Goal: Use online tool/utility: Use online tool/utility

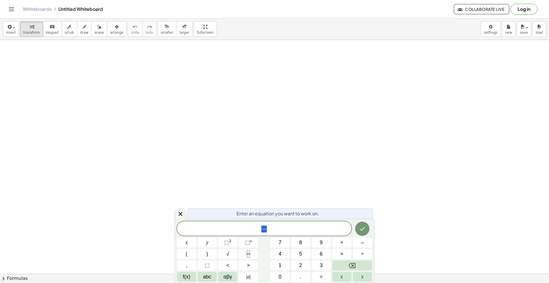
drag, startPoint x: 277, startPoint y: 225, endPoint x: 255, endPoint y: 228, distance: 21.3
click at [255, 228] on span "−" at bounding box center [264, 229] width 174 height 8
drag, startPoint x: 272, startPoint y: 233, endPoint x: 253, endPoint y: 233, distance: 18.9
click at [253, 233] on div "**********" at bounding box center [264, 227] width 174 height 15
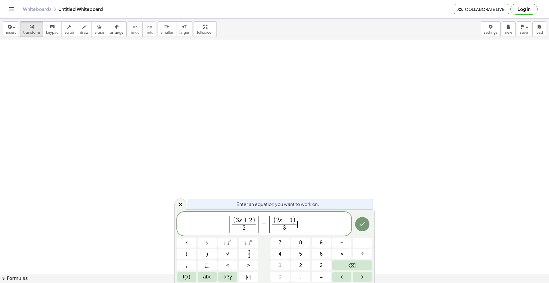
click at [359, 223] on button "Done" at bounding box center [362, 224] width 14 height 14
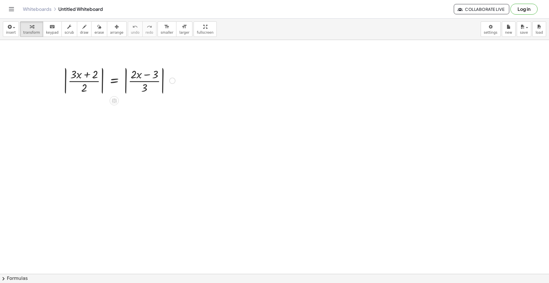
click at [87, 75] on div at bounding box center [119, 80] width 118 height 31
click at [104, 85] on div at bounding box center [119, 80] width 118 height 31
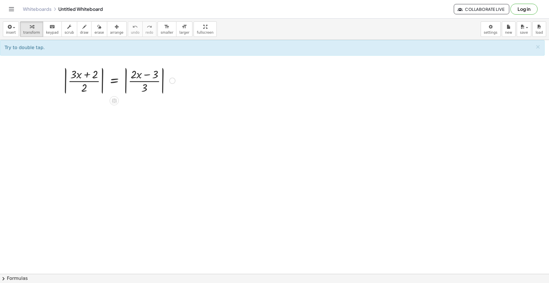
click at [103, 85] on div at bounding box center [119, 80] width 118 height 31
click at [112, 83] on div at bounding box center [119, 80] width 118 height 31
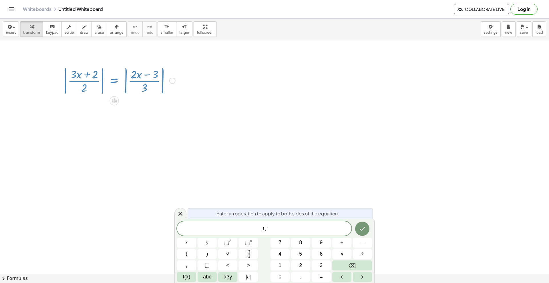
click at [112, 83] on div at bounding box center [119, 80] width 118 height 31
click at [181, 213] on icon at bounding box center [180, 214] width 7 height 7
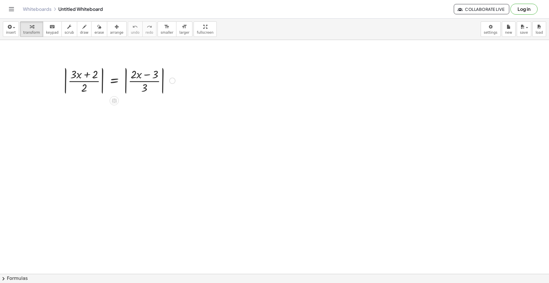
click at [67, 74] on div at bounding box center [119, 80] width 118 height 31
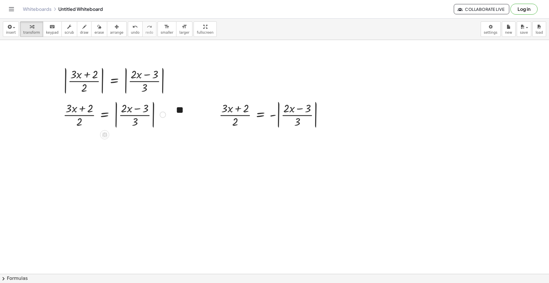
click at [116, 113] on div at bounding box center [114, 114] width 108 height 31
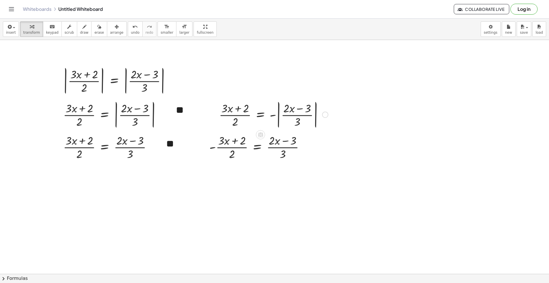
click at [279, 117] on div at bounding box center [273, 114] width 115 height 31
click at [280, 117] on div at bounding box center [273, 114] width 115 height 31
drag, startPoint x: 76, startPoint y: 148, endPoint x: 104, endPoint y: 145, distance: 28.1
click at [87, 172] on div at bounding box center [105, 175] width 107 height 29
click at [85, 178] on div at bounding box center [105, 175] width 107 height 29
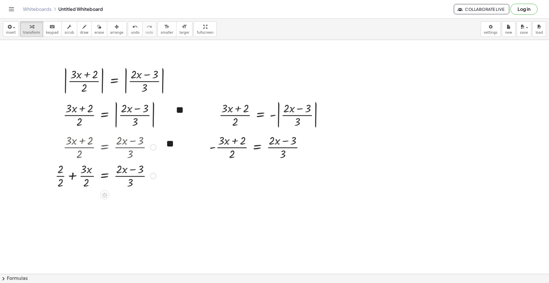
click at [63, 175] on div at bounding box center [105, 175] width 107 height 29
click at [63, 179] on div at bounding box center [105, 175] width 107 height 29
click at [64, 203] on div at bounding box center [105, 204] width 107 height 29
click at [131, 26] on div "undo" at bounding box center [135, 26] width 9 height 7
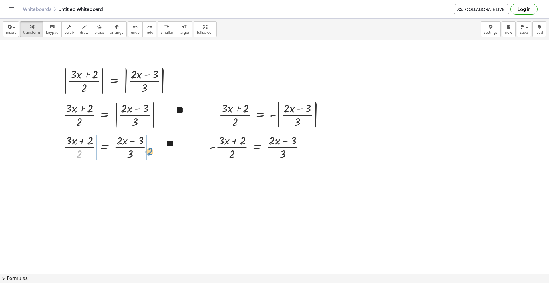
drag, startPoint x: 80, startPoint y: 155, endPoint x: 151, endPoint y: 152, distance: 70.6
click at [151, 152] on div at bounding box center [109, 147] width 99 height 29
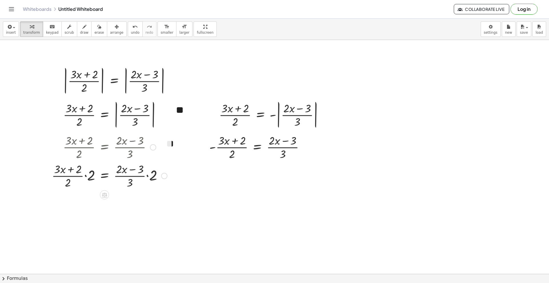
click at [148, 177] on div at bounding box center [109, 175] width 121 height 29
click at [91, 180] on div at bounding box center [112, 175] width 126 height 30
click at [87, 180] on div at bounding box center [109, 175] width 131 height 30
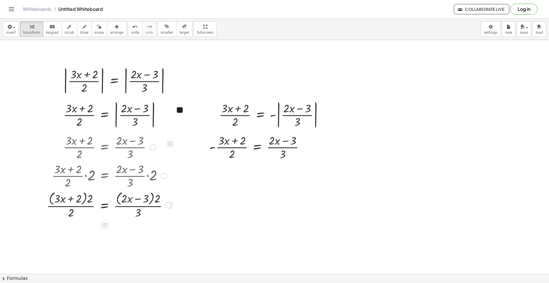
click at [88, 197] on div at bounding box center [109, 205] width 131 height 30
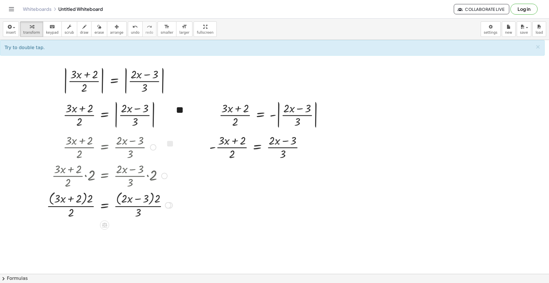
click at [89, 201] on div at bounding box center [109, 205] width 131 height 30
click at [91, 201] on div at bounding box center [109, 205] width 131 height 30
drag, startPoint x: 91, startPoint y: 201, endPoint x: 71, endPoint y: 217, distance: 26.0
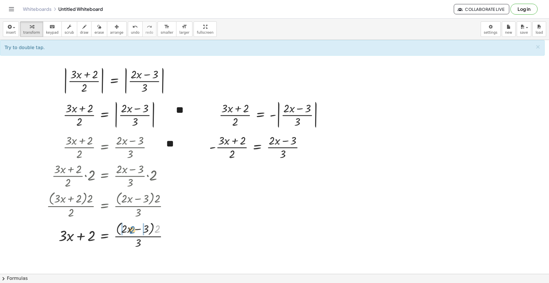
drag, startPoint x: 157, startPoint y: 231, endPoint x: 132, endPoint y: 232, distance: 25.2
click at [132, 232] on div at bounding box center [109, 235] width 131 height 30
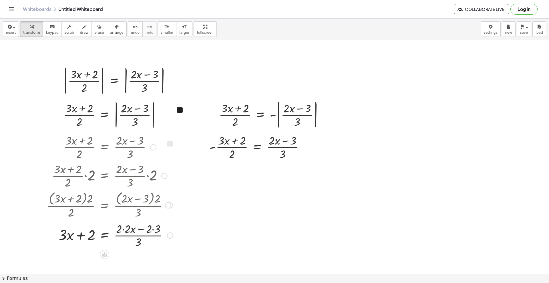
click at [123, 231] on div at bounding box center [110, 235] width 132 height 29
click at [143, 231] on div at bounding box center [109, 235] width 131 height 29
click at [146, 231] on div at bounding box center [109, 235] width 131 height 29
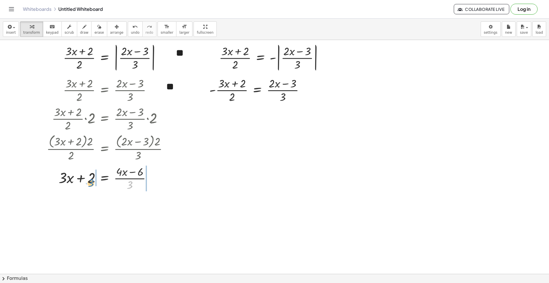
drag, startPoint x: 130, startPoint y: 184, endPoint x: 94, endPoint y: 182, distance: 36.1
click at [94, 182] on div at bounding box center [109, 178] width 131 height 29
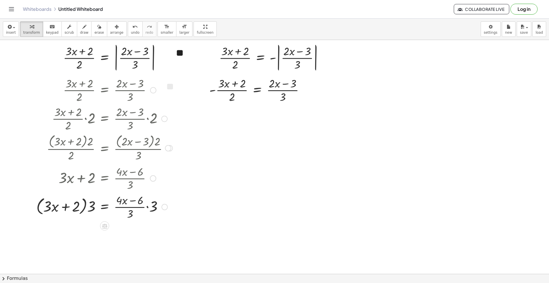
click at [149, 207] on div at bounding box center [104, 206] width 142 height 29
click at [85, 207] on div at bounding box center [104, 206] width 142 height 30
click at [91, 209] on div at bounding box center [104, 206] width 142 height 29
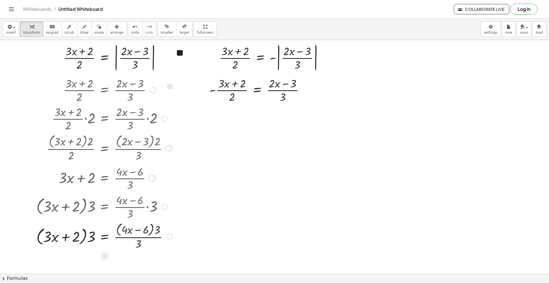
click at [91, 240] on div at bounding box center [104, 236] width 142 height 30
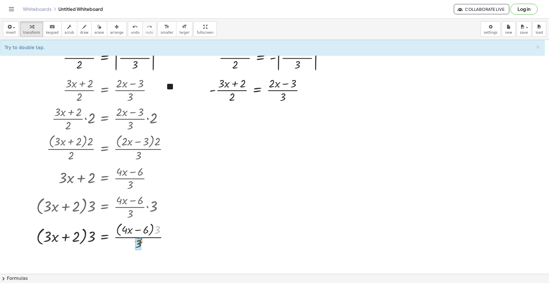
drag, startPoint x: 157, startPoint y: 233, endPoint x: 137, endPoint y: 244, distance: 23.3
click at [93, 238] on div at bounding box center [104, 236] width 142 height 22
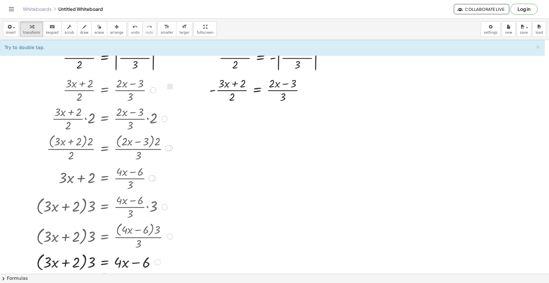
scroll to position [114, 0]
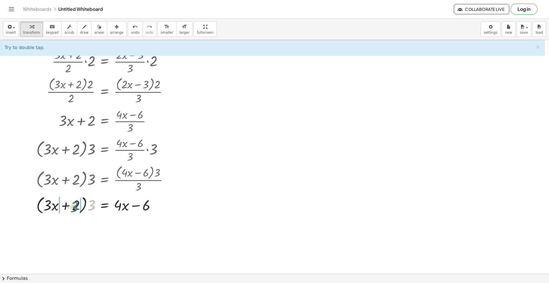
drag, startPoint x: 84, startPoint y: 206, endPoint x: 76, endPoint y: 207, distance: 8.3
click at [76, 207] on div at bounding box center [104, 205] width 142 height 22
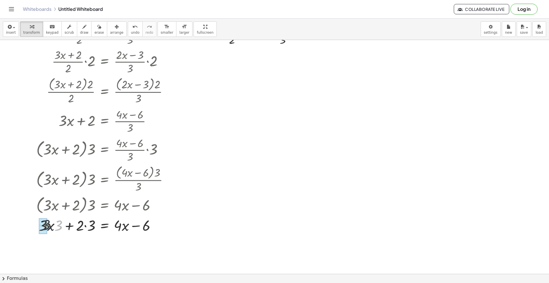
drag, startPoint x: 56, startPoint y: 228, endPoint x: 44, endPoint y: 228, distance: 12.6
drag, startPoint x: 88, startPoint y: 227, endPoint x: 80, endPoint y: 227, distance: 8.0
click at [105, 33] on div "· ( + · 3 · x + 2 ) · 2 = · ( + · 2 · x − 3 ) · 3 · · ( + · 3 · x + 2 ) · 2 · 2…" at bounding box center [105, 33] width 0 height 0
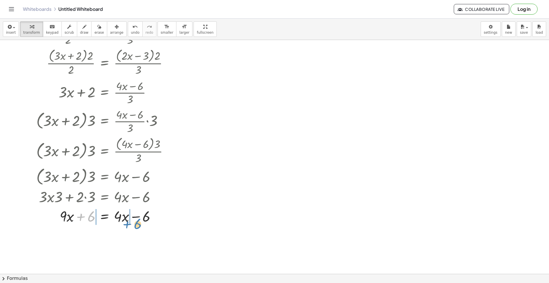
drag, startPoint x: 83, startPoint y: 217, endPoint x: 129, endPoint y: 224, distance: 46.9
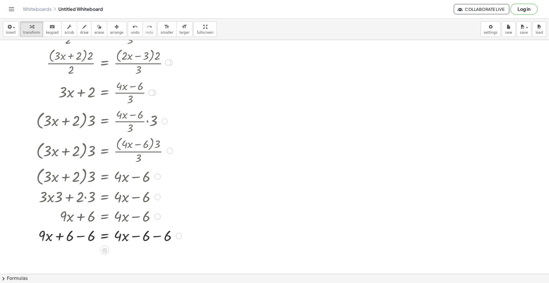
click at [135, 236] on div at bounding box center [108, 235] width 151 height 19
click at [156, 237] on div at bounding box center [108, 235] width 151 height 19
click at [80, 256] on div at bounding box center [108, 254] width 151 height 19
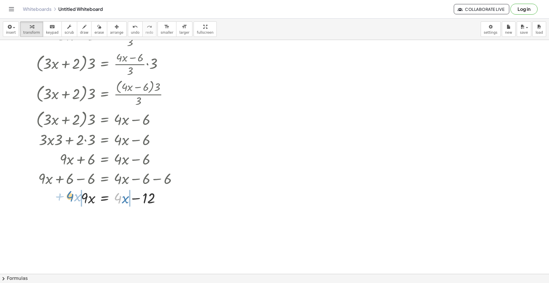
drag, startPoint x: 121, startPoint y: 198, endPoint x: 73, endPoint y: 196, distance: 47.8
click at [73, 196] on div at bounding box center [108, 197] width 151 height 19
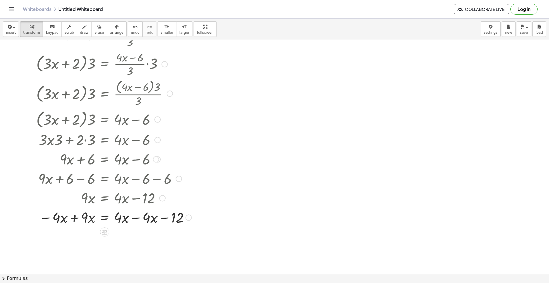
click at [77, 219] on div at bounding box center [113, 216] width 161 height 19
click at [141, 234] on div at bounding box center [114, 236] width 163 height 19
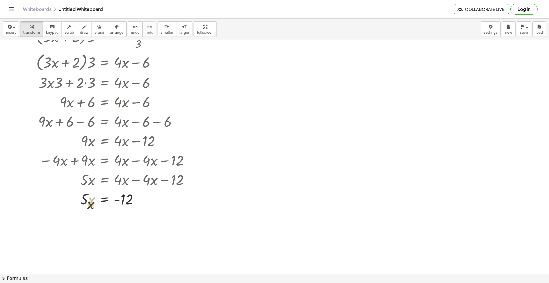
click at [91, 204] on div at bounding box center [114, 198] width 163 height 19
drag, startPoint x: 85, startPoint y: 206, endPoint x: 125, endPoint y: 208, distance: 39.8
click at [89, 223] on div at bounding box center [114, 223] width 163 height 29
click at [127, 224] on div at bounding box center [114, 229] width 163 height 29
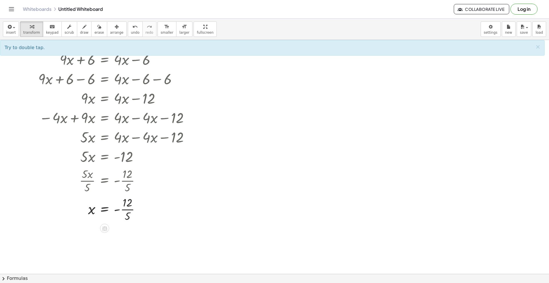
click at [211, 173] on div at bounding box center [274, 91] width 549 height 702
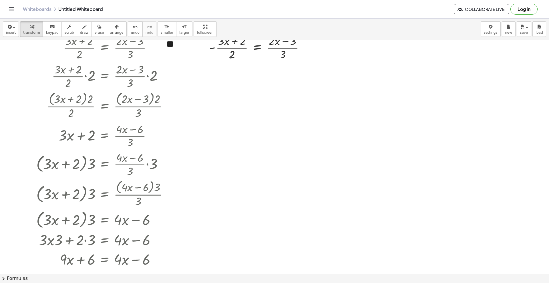
scroll to position [0, 0]
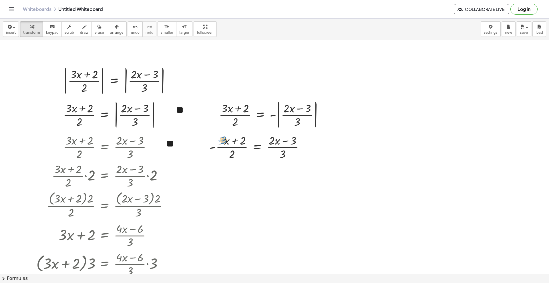
click at [225, 141] on div at bounding box center [258, 147] width 105 height 29
drag, startPoint x: 232, startPoint y: 154, endPoint x: 273, endPoint y: 148, distance: 41.1
click at [273, 148] on div at bounding box center [258, 147] width 105 height 29
click at [239, 161] on div at bounding box center [259, 147] width 128 height 29
click at [241, 148] on div at bounding box center [256, 147] width 133 height 30
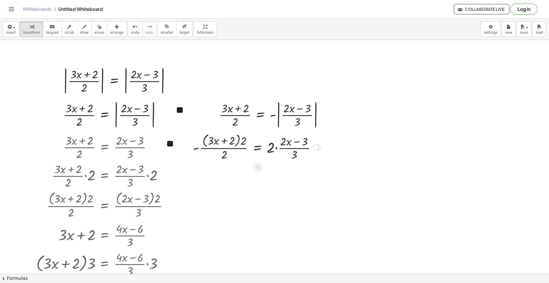
click at [278, 150] on div at bounding box center [256, 147] width 133 height 30
click at [276, 150] on div at bounding box center [256, 147] width 133 height 30
click at [273, 143] on div at bounding box center [259, 147] width 138 height 30
click at [246, 143] on div at bounding box center [259, 147] width 138 height 30
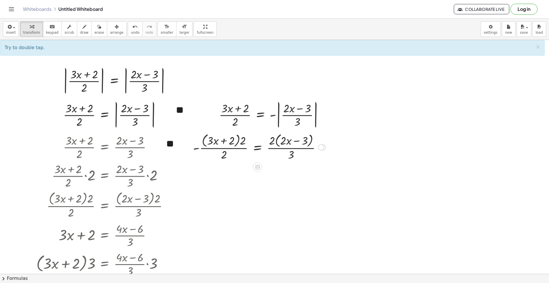
click at [245, 143] on div at bounding box center [259, 147] width 138 height 30
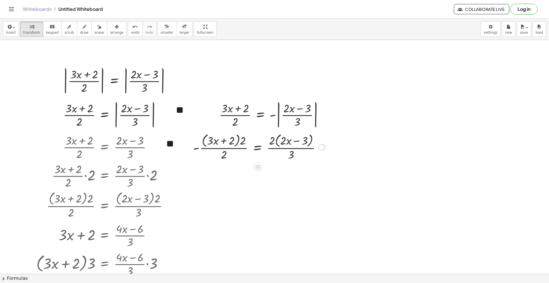
click at [245, 143] on div at bounding box center [259, 147] width 138 height 30
click at [132, 30] on icon "undo" at bounding box center [134, 26] width 5 height 7
drag, startPoint x: 243, startPoint y: 141, endPoint x: 224, endPoint y: 157, distance: 25.1
click at [273, 143] on div at bounding box center [258, 147] width 140 height 30
click at [279, 142] on div at bounding box center [258, 147] width 140 height 30
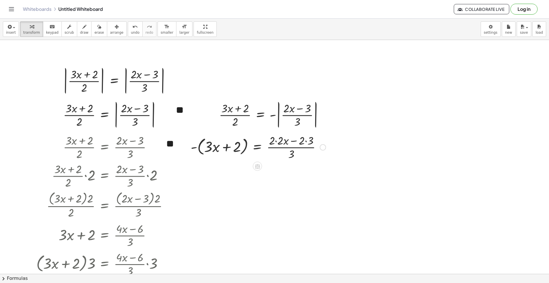
click at [275, 142] on div at bounding box center [258, 147] width 141 height 29
click at [294, 140] on div at bounding box center [254, 147] width 132 height 29
click at [297, 142] on div at bounding box center [254, 147] width 132 height 29
drag, startPoint x: 285, startPoint y: 156, endPoint x: 249, endPoint y: 152, distance: 36.8
click at [246, 151] on div at bounding box center [251, 147] width 143 height 29
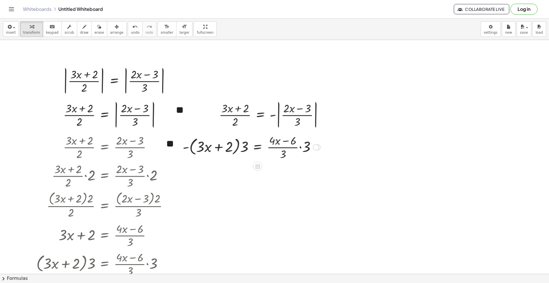
click at [244, 150] on div at bounding box center [251, 147] width 143 height 29
click at [238, 149] on div at bounding box center [251, 147] width 143 height 29
drag, startPoint x: 244, startPoint y: 149, endPoint x: 222, endPoint y: 150, distance: 22.1
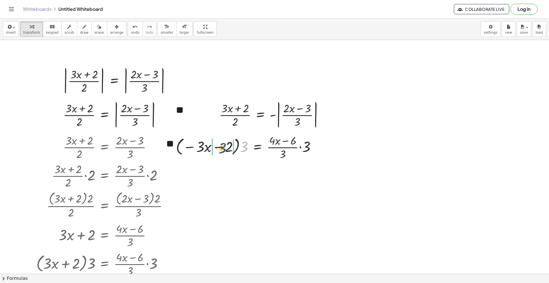
click at [222, 150] on div at bounding box center [248, 147] width 150 height 29
click at [240, 147] on div at bounding box center [247, 147] width 145 height 29
drag, startPoint x: 224, startPoint y: 148, endPoint x: 212, endPoint y: 149, distance: 12.6
click at [305, 147] on div at bounding box center [258, 147] width 124 height 29
drag, startPoint x: 308, startPoint y: 142, endPoint x: 297, endPoint y: 143, distance: 11.2
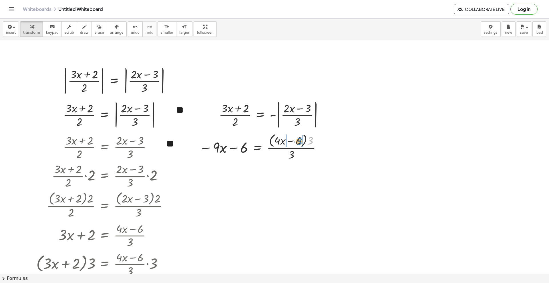
click at [297, 143] on div at bounding box center [260, 147] width 129 height 30
click at [278, 143] on div at bounding box center [260, 147] width 128 height 29
drag, startPoint x: 283, startPoint y: 143, endPoint x: 273, endPoint y: 141, distance: 9.9
click at [300, 141] on div at bounding box center [258, 147] width 125 height 29
click at [287, 153] on div at bounding box center [256, 147] width 121 height 29
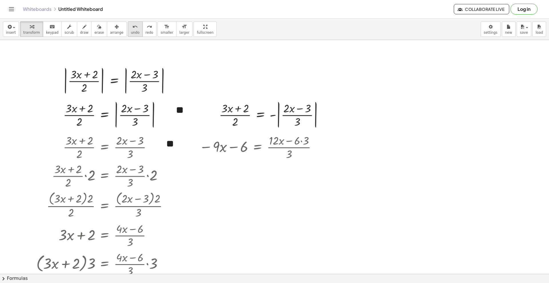
click at [131, 31] on span "undo" at bounding box center [135, 33] width 9 height 4
drag, startPoint x: 299, startPoint y: 148, endPoint x: 291, endPoint y: 156, distance: 11.6
drag, startPoint x: 246, startPoint y: 153, endPoint x: 295, endPoint y: 150, distance: 49.2
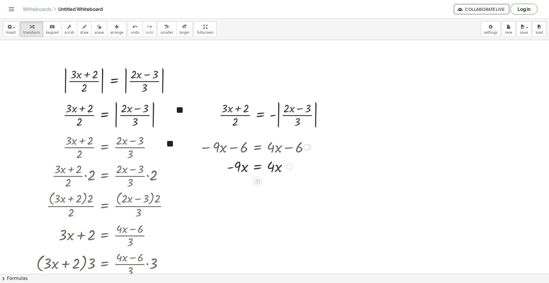
click at [239, 169] on div at bounding box center [254, 166] width 117 height 19
drag, startPoint x: 272, startPoint y: 167, endPoint x: 241, endPoint y: 175, distance: 32.0
click at [277, 164] on div at bounding box center [254, 166] width 117 height 29
click at [238, 170] on div at bounding box center [254, 166] width 117 height 29
drag, startPoint x: 243, startPoint y: 162, endPoint x: 273, endPoint y: 171, distance: 31.6
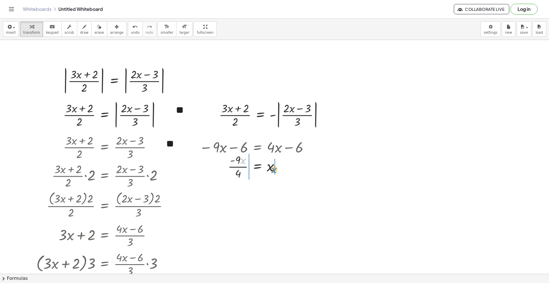
click at [273, 171] on div at bounding box center [254, 166] width 117 height 29
click at [131, 33] on span "undo" at bounding box center [135, 33] width 9 height 4
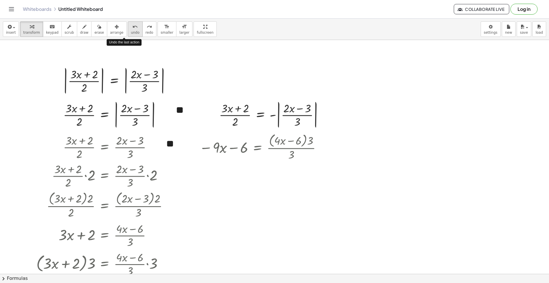
click at [131, 33] on span "undo" at bounding box center [135, 33] width 9 height 4
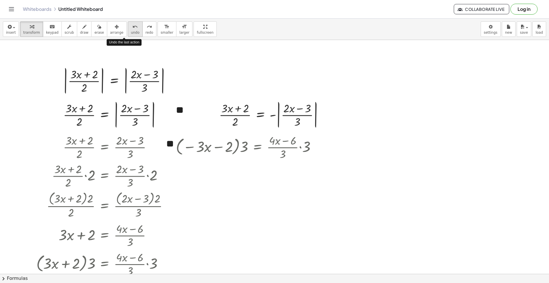
click at [131, 33] on span "undo" at bounding box center [135, 33] width 9 height 4
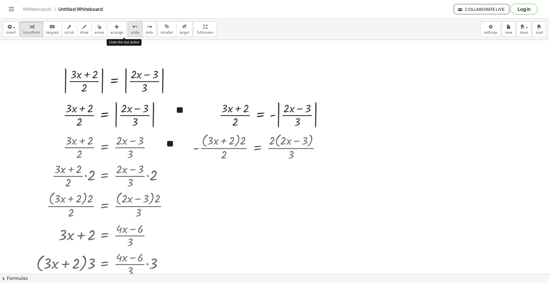
click at [131, 33] on span "undo" at bounding box center [135, 33] width 9 height 4
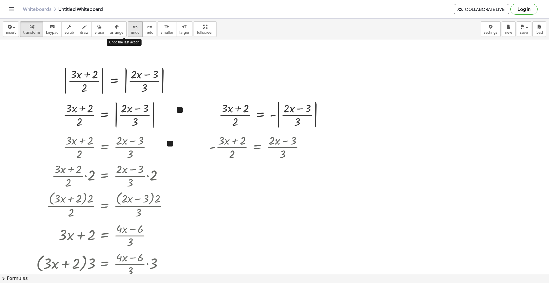
click at [131, 33] on span "undo" at bounding box center [135, 33] width 9 height 4
drag, startPoint x: 232, startPoint y: 154, endPoint x: 301, endPoint y: 152, distance: 68.6
click at [301, 152] on div at bounding box center [258, 147] width 105 height 29
click at [301, 150] on div at bounding box center [259, 147] width 128 height 29
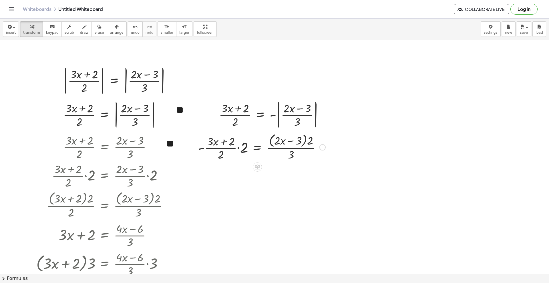
click at [240, 150] on div at bounding box center [261, 147] width 133 height 30
drag, startPoint x: 244, startPoint y: 142, endPoint x: 223, endPoint y: 161, distance: 27.9
click at [197, 151] on div at bounding box center [258, 147] width 140 height 30
drag, startPoint x: 291, startPoint y: 152, endPoint x: 246, endPoint y: 148, distance: 45.1
click at [246, 148] on div at bounding box center [260, 147] width 131 height 30
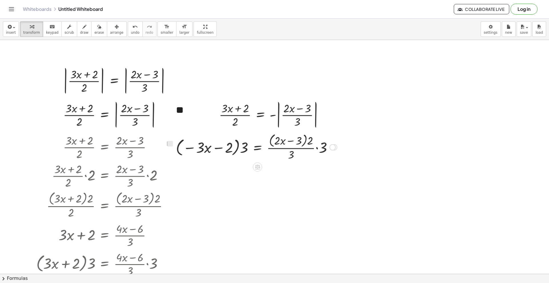
click at [317, 147] on div at bounding box center [256, 147] width 167 height 30
drag, startPoint x: 318, startPoint y: 144, endPoint x: 292, endPoint y: 161, distance: 30.9
drag, startPoint x: 244, startPoint y: 147, endPoint x: 224, endPoint y: 149, distance: 20.4
click at [224, 149] on div at bounding box center [255, 147] width 165 height 22
drag, startPoint x: 209, startPoint y: 149, endPoint x: 192, endPoint y: 151, distance: 16.5
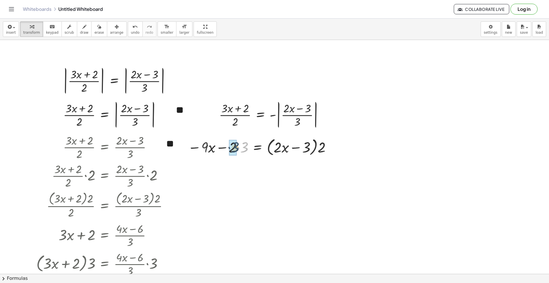
drag, startPoint x: 240, startPoint y: 148, endPoint x: 231, endPoint y: 148, distance: 9.1
drag, startPoint x: 322, startPoint y: 149, endPoint x: 279, endPoint y: 151, distance: 42.6
click at [279, 151] on div at bounding box center [265, 147] width 139 height 22
click at [274, 147] on div at bounding box center [266, 146] width 140 height 19
click at [278, 147] on div at bounding box center [266, 146] width 140 height 19
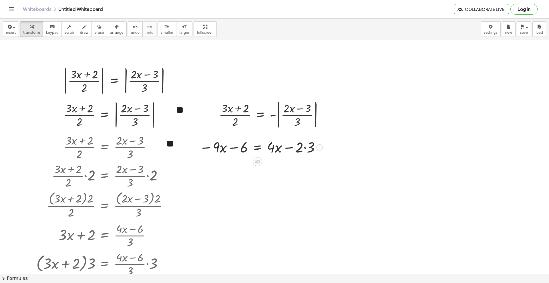
click at [303, 148] on div at bounding box center [260, 146] width 129 height 19
drag, startPoint x: 298, startPoint y: 151, endPoint x: 236, endPoint y: 150, distance: 61.5
drag, startPoint x: 274, startPoint y: 169, endPoint x: 243, endPoint y: 175, distance: 31.4
click at [243, 175] on div at bounding box center [254, 166] width 117 height 19
click at [240, 166] on div at bounding box center [254, 166] width 117 height 29
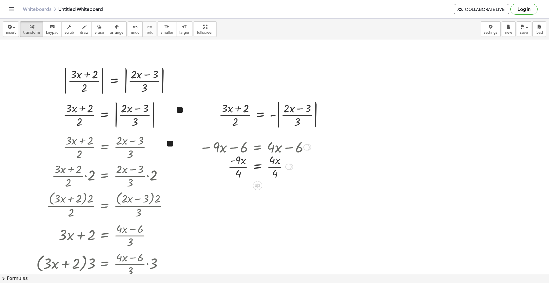
click at [244, 168] on div at bounding box center [254, 166] width 117 height 29
click at [274, 168] on div at bounding box center [254, 166] width 117 height 29
click at [234, 167] on div at bounding box center [254, 166] width 117 height 29
click at [239, 169] on div at bounding box center [254, 166] width 117 height 29
click at [238, 174] on div at bounding box center [254, 166] width 117 height 29
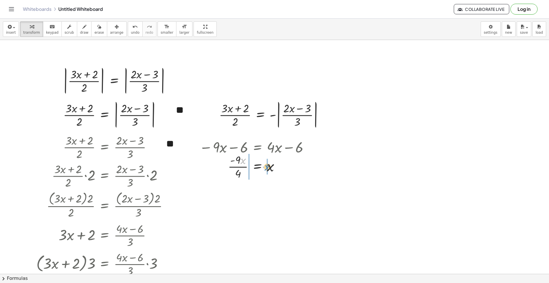
drag, startPoint x: 243, startPoint y: 162, endPoint x: 267, endPoint y: 169, distance: 24.9
click at [129, 31] on button "undo undo" at bounding box center [135, 28] width 15 height 15
click at [275, 169] on div at bounding box center [254, 166] width 117 height 19
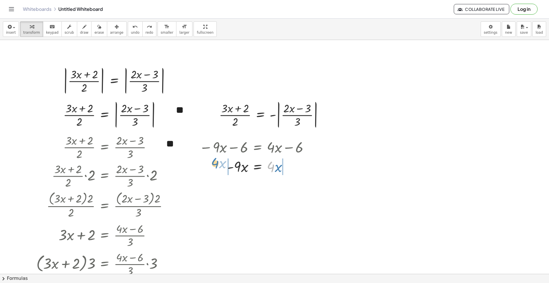
drag, startPoint x: 271, startPoint y: 169, endPoint x: 215, endPoint y: 165, distance: 56.4
click at [215, 165] on div at bounding box center [254, 166] width 117 height 19
click at [207, 168] on div at bounding box center [255, 166] width 132 height 19
click at [224, 167] on div at bounding box center [255, 166] width 132 height 19
click at [287, 169] on div at bounding box center [259, 166] width 127 height 19
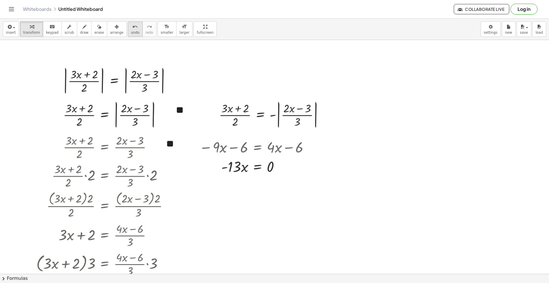
click at [132, 28] on icon "undo" at bounding box center [134, 26] width 5 height 7
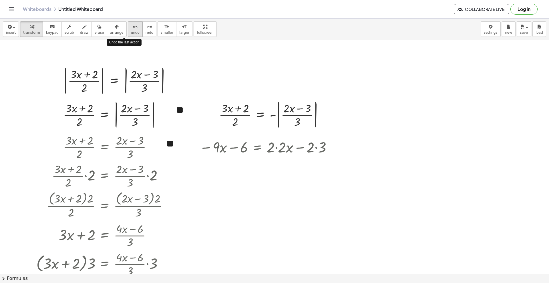
click at [132, 28] on icon "undo" at bounding box center [134, 26] width 5 height 7
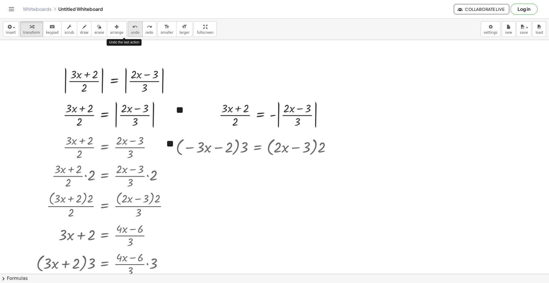
click at [132, 28] on icon "undo" at bounding box center [134, 26] width 5 height 7
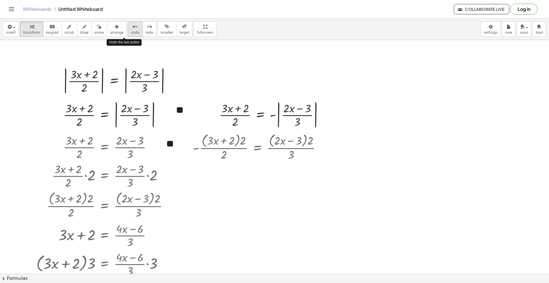
click at [132, 28] on icon "undo" at bounding box center [134, 26] width 5 height 7
drag, startPoint x: 232, startPoint y: 155, endPoint x: 223, endPoint y: 155, distance: 8.9
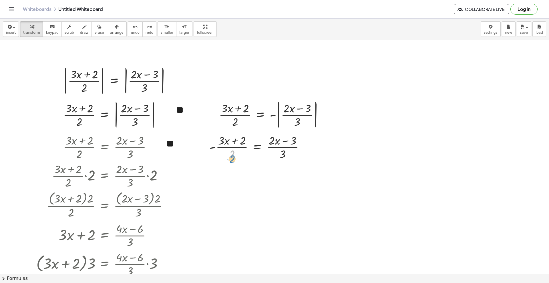
click at [233, 160] on div at bounding box center [258, 147] width 105 height 29
click at [213, 149] on div at bounding box center [258, 147] width 105 height 29
click at [211, 148] on div at bounding box center [258, 147] width 105 height 29
click at [209, 147] on div at bounding box center [258, 147] width 105 height 29
drag, startPoint x: 211, startPoint y: 148, endPoint x: 221, endPoint y: 141, distance: 12.1
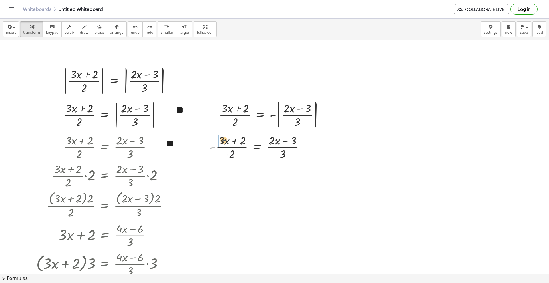
click at [221, 141] on div at bounding box center [258, 147] width 105 height 29
click at [207, 143] on div at bounding box center [254, 147] width 114 height 30
drag, startPoint x: 218, startPoint y: 155, endPoint x: 225, endPoint y: 155, distance: 7.2
click at [225, 155] on div at bounding box center [257, 147] width 109 height 29
drag, startPoint x: 225, startPoint y: 153, endPoint x: 201, endPoint y: 149, distance: 23.5
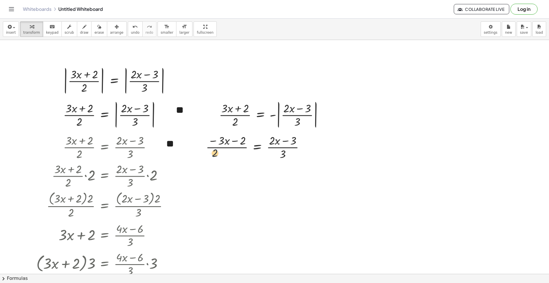
click at [201, 149] on div "- · ( + · 3 · x + 2 ) · 2 = · ( + · 2 · x − 3 ) · 3 · - ( + · 3 · x + 2 ) · 2 =…" at bounding box center [255, 146] width 116 height 31
click at [128, 23] on button "undo undo" at bounding box center [135, 28] width 15 height 15
drag, startPoint x: 236, startPoint y: 149, endPoint x: 301, endPoint y: 154, distance: 65.6
click at [301, 154] on div at bounding box center [257, 147] width 109 height 29
click at [300, 148] on div at bounding box center [257, 147] width 131 height 29
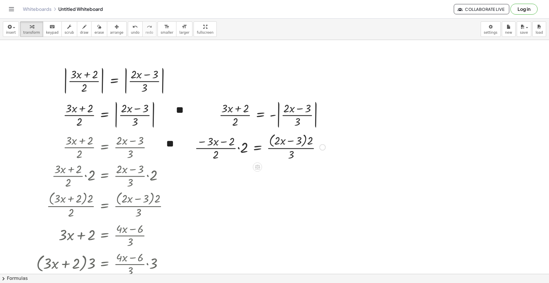
click at [239, 149] on div at bounding box center [260, 147] width 136 height 30
drag, startPoint x: 243, startPoint y: 142, endPoint x: 223, endPoint y: 159, distance: 26.4
click at [311, 144] on div at bounding box center [260, 147] width 131 height 30
drag, startPoint x: 291, startPoint y: 156, endPoint x: 293, endPoint y: 159, distance: 3.1
click at [293, 159] on div at bounding box center [260, 147] width 131 height 30
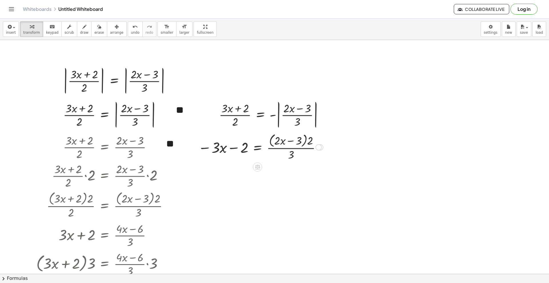
scroll to position [29, 0]
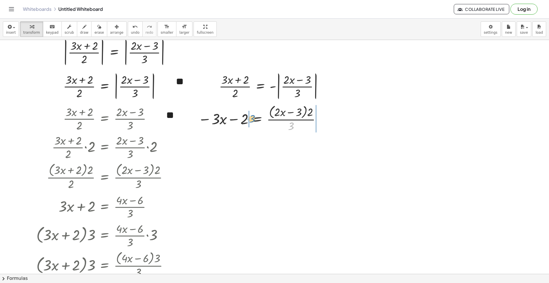
drag, startPoint x: 290, startPoint y: 126, endPoint x: 251, endPoint y: 119, distance: 39.9
click at [251, 119] on div at bounding box center [260, 118] width 131 height 30
drag, startPoint x: 323, startPoint y: 121, endPoint x: 293, endPoint y: 127, distance: 30.4
drag, startPoint x: 243, startPoint y: 120, endPoint x: 220, endPoint y: 121, distance: 23.5
click at [220, 121] on div at bounding box center [255, 118] width 165 height 22
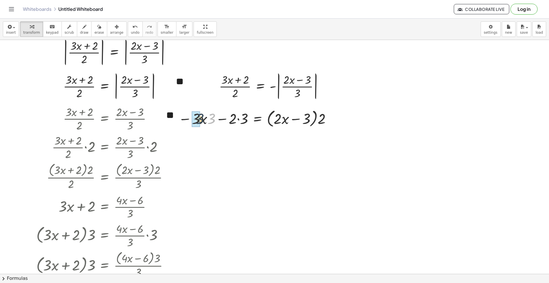
drag, startPoint x: 210, startPoint y: 123, endPoint x: 197, endPoint y: 122, distance: 13.1
drag, startPoint x: 243, startPoint y: 119, endPoint x: 236, endPoint y: 120, distance: 6.9
drag, startPoint x: 319, startPoint y: 121, endPoint x: 299, endPoint y: 121, distance: 19.7
click at [299, 121] on div at bounding box center [265, 118] width 139 height 22
click at [309, 120] on div at bounding box center [264, 118] width 137 height 19
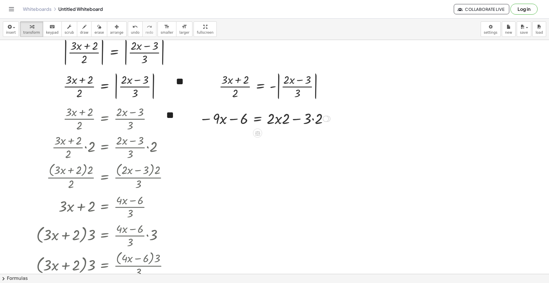
click at [311, 119] on div at bounding box center [264, 118] width 137 height 19
click at [282, 117] on div at bounding box center [258, 118] width 125 height 19
drag, startPoint x: 285, startPoint y: 119, endPoint x: 273, endPoint y: 122, distance: 12.0
drag, startPoint x: 272, startPoint y: 118, endPoint x: 275, endPoint y: 115, distance: 4.7
click at [273, 116] on div at bounding box center [254, 118] width 117 height 19
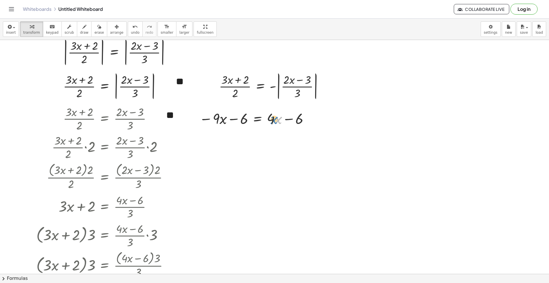
drag, startPoint x: 277, startPoint y: 116, endPoint x: 273, endPoint y: 116, distance: 3.5
click at [273, 116] on div at bounding box center [254, 118] width 117 height 19
drag, startPoint x: 271, startPoint y: 116, endPoint x: 273, endPoint y: 119, distance: 3.3
click at [273, 119] on div at bounding box center [254, 118] width 117 height 19
click at [274, 118] on div at bounding box center [254, 118] width 117 height 19
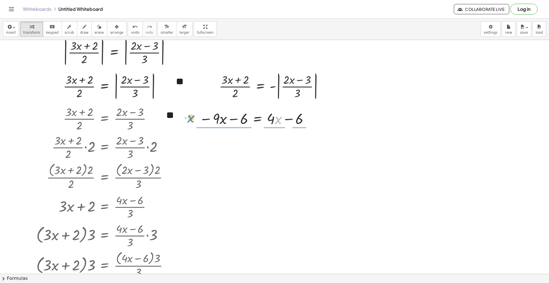
drag, startPoint x: 279, startPoint y: 116, endPoint x: 192, endPoint y: 115, distance: 87.2
click at [192, 115] on div "- · ( + · 3 · x + 2 ) · 2 = · ( + · 2 · x − 3 ) · 3 · - ( + · 3 · x + 2 ) · 2 =…" at bounding box center [253, 118] width 125 height 22
click at [129, 29] on button "undo undo" at bounding box center [135, 28] width 15 height 15
drag, startPoint x: 277, startPoint y: 118, endPoint x: 187, endPoint y: 114, distance: 90.1
click at [288, 119] on div at bounding box center [255, 118] width 174 height 19
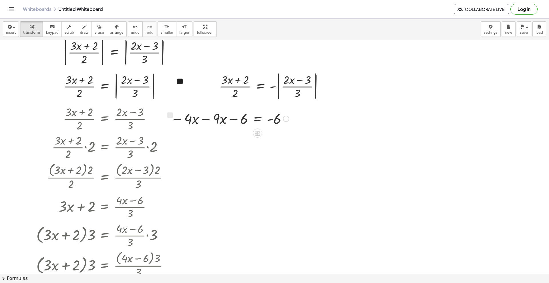
click at [199, 120] on div at bounding box center [230, 118] width 124 height 19
drag, startPoint x: 243, startPoint y: 121, endPoint x: 276, endPoint y: 120, distance: 32.6
drag, startPoint x: 233, startPoint y: 141, endPoint x: 243, endPoint y: 141, distance: 10.3
click at [243, 141] on div at bounding box center [240, 137] width 101 height 19
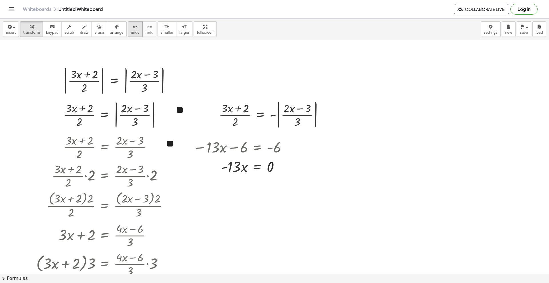
click at [131, 28] on div "undo" at bounding box center [135, 26] width 9 height 7
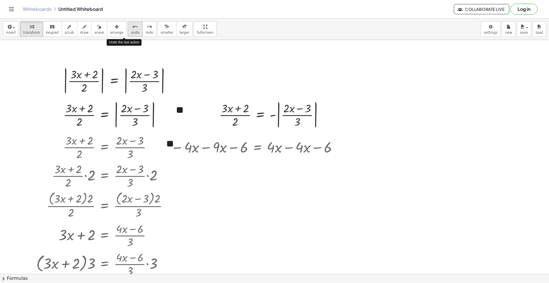
click at [131, 28] on div "undo" at bounding box center [135, 26] width 9 height 7
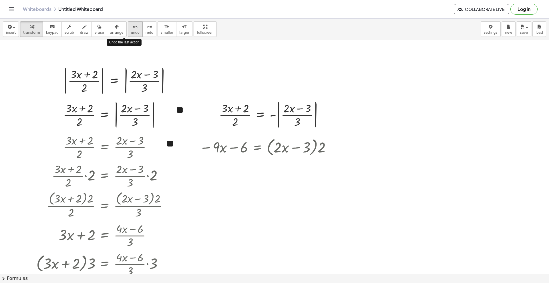
click at [131, 28] on div "undo" at bounding box center [135, 26] width 9 height 7
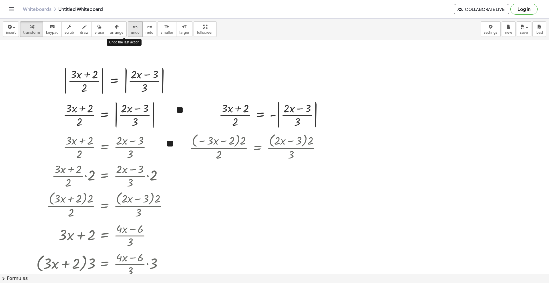
click at [131, 28] on div "undo" at bounding box center [135, 26] width 9 height 7
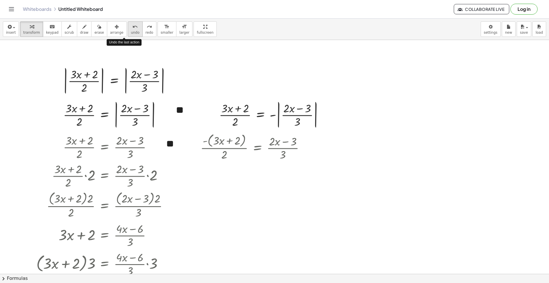
click at [131, 28] on div "undo" at bounding box center [135, 26] width 9 height 7
drag, startPoint x: 214, startPoint y: 147, endPoint x: 268, endPoint y: 148, distance: 54.6
click at [268, 148] on div at bounding box center [258, 147] width 105 height 29
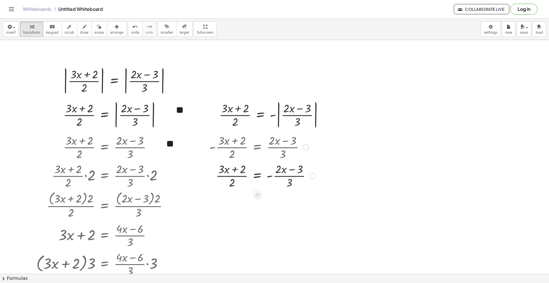
click at [272, 175] on div at bounding box center [262, 175] width 112 height 29
click at [275, 176] on div at bounding box center [262, 175] width 112 height 29
click at [271, 176] on div at bounding box center [262, 175] width 112 height 29
click at [270, 174] on div at bounding box center [262, 175] width 112 height 29
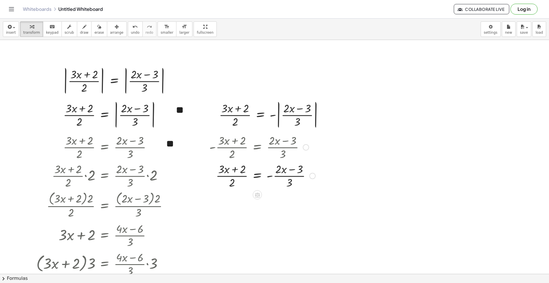
click at [270, 175] on div at bounding box center [262, 175] width 112 height 29
drag, startPoint x: 271, startPoint y: 176, endPoint x: 275, endPoint y: 171, distance: 6.9
click at [273, 171] on div at bounding box center [266, 175] width 121 height 30
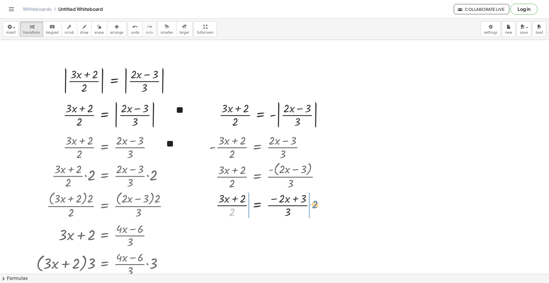
drag, startPoint x: 234, startPoint y: 211, endPoint x: 317, endPoint y: 204, distance: 82.6
click at [317, 204] on div at bounding box center [266, 205] width 121 height 29
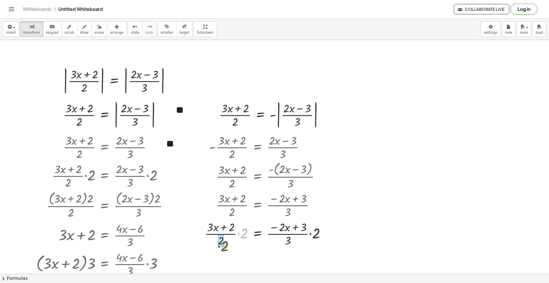
drag, startPoint x: 231, startPoint y: 242, endPoint x: 224, endPoint y: 246, distance: 7.8
click at [224, 246] on div at bounding box center [267, 233] width 131 height 29
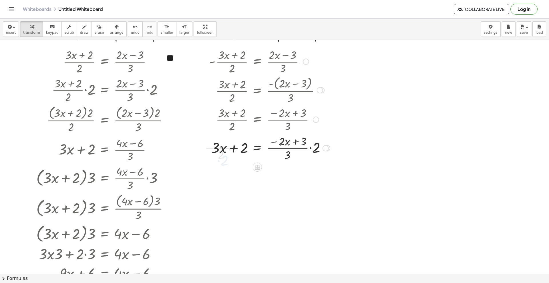
scroll to position [143, 0]
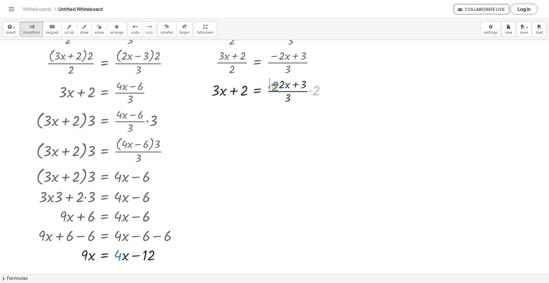
drag, startPoint x: 316, startPoint y: 90, endPoint x: 274, endPoint y: 86, distance: 41.3
click at [274, 86] on div at bounding box center [269, 90] width 126 height 29
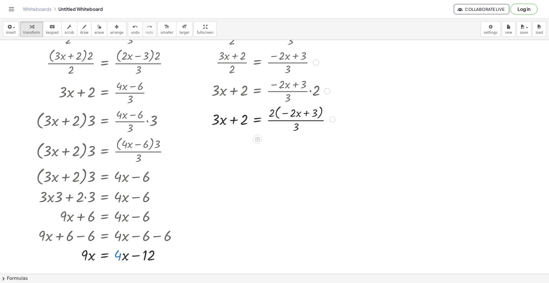
click at [273, 89] on div at bounding box center [272, 90] width 132 height 29
click at [273, 120] on div at bounding box center [272, 120] width 132 height 30
drag, startPoint x: 297, startPoint y: 127, endPoint x: 250, endPoint y: 121, distance: 47.0
click at [250, 121] on div at bounding box center [272, 120] width 132 height 30
drag, startPoint x: 332, startPoint y: 122, endPoint x: 294, endPoint y: 130, distance: 38.6
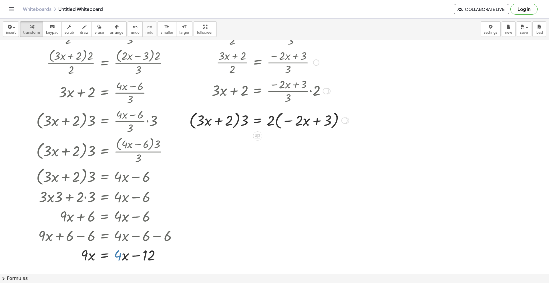
click at [243, 121] on div at bounding box center [268, 120] width 165 height 22
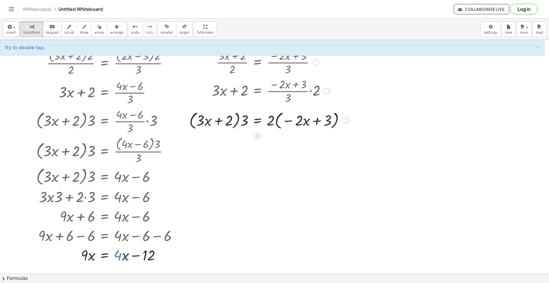
click at [243, 121] on div at bounding box center [268, 120] width 165 height 22
drag, startPoint x: 244, startPoint y: 123, endPoint x: 231, endPoint y: 123, distance: 13.7
click at [231, 123] on div at bounding box center [268, 120] width 165 height 22
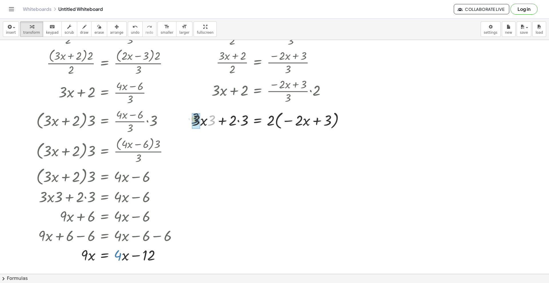
drag, startPoint x: 212, startPoint y: 123, endPoint x: 195, endPoint y: 121, distance: 17.0
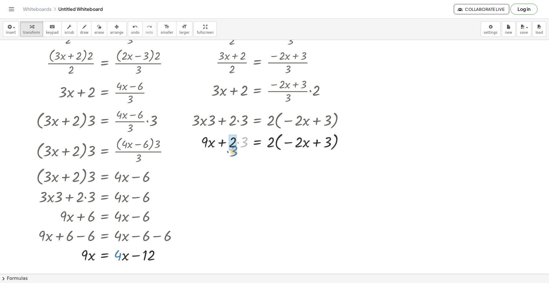
drag, startPoint x: 243, startPoint y: 120, endPoint x: 233, endPoint y: 128, distance: 13.0
click at [257, 5] on div "- · ( + · 3 · x + 2 ) · 2 = · ( + · 2 · x − 3 ) · 3 · ( + · 3 · x + 2 ) · 2 = -…" at bounding box center [257, 5] width 0 height 0
drag, startPoint x: 269, startPoint y: 144, endPoint x: 289, endPoint y: 148, distance: 20.1
click at [289, 148] on div at bounding box center [270, 142] width 163 height 22
drag, startPoint x: 283, startPoint y: 146, endPoint x: 295, endPoint y: 146, distance: 12.0
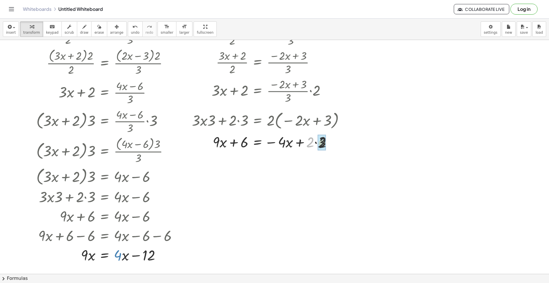
drag, startPoint x: 309, startPoint y: 143, endPoint x: 317, endPoint y: 143, distance: 8.0
drag, startPoint x: 289, startPoint y: 143, endPoint x: 286, endPoint y: 144, distance: 3.3
click at [286, 144] on div at bounding box center [270, 141] width 163 height 19
drag, startPoint x: 281, startPoint y: 143, endPoint x: 191, endPoint y: 142, distance: 89.2
click at [191, 142] on div "- · ( + · 3 · x + 2 ) · 2 = · ( + · 2 · x − 3 ) · 3 · ( + · 3 · x + 2 ) · 2 = -…" at bounding box center [268, 70] width 170 height 165
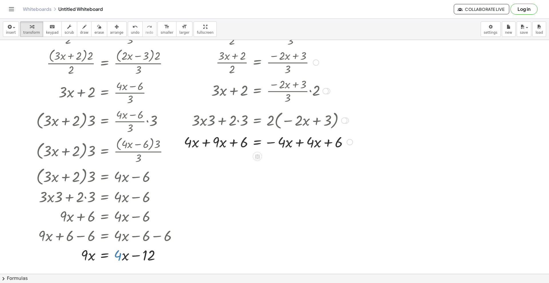
click at [207, 144] on div at bounding box center [268, 141] width 174 height 19
click at [300, 147] on div at bounding box center [272, 141] width 167 height 19
drag, startPoint x: 235, startPoint y: 142, endPoint x: 266, endPoint y: 145, distance: 31.3
click at [266, 145] on div at bounding box center [270, 141] width 163 height 19
click at [131, 28] on div "undo" at bounding box center [135, 26] width 9 height 7
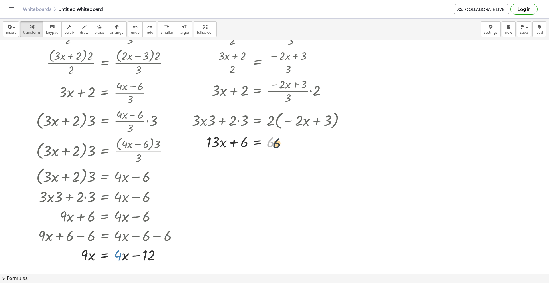
click at [271, 145] on div at bounding box center [260, 141] width 185 height 19
drag, startPoint x: 237, startPoint y: 143, endPoint x: 263, endPoint y: 149, distance: 27.1
click at [263, 149] on div at bounding box center [260, 141] width 185 height 19
click at [131, 32] on span "undo" at bounding box center [135, 33] width 9 height 4
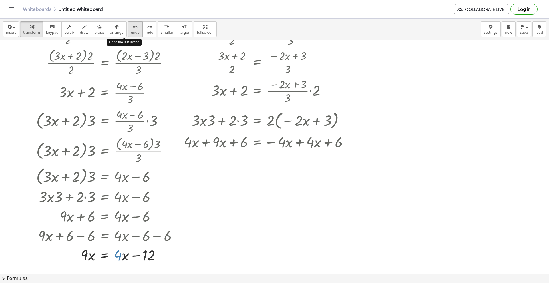
click at [131, 32] on span "undo" at bounding box center [135, 33] width 9 height 4
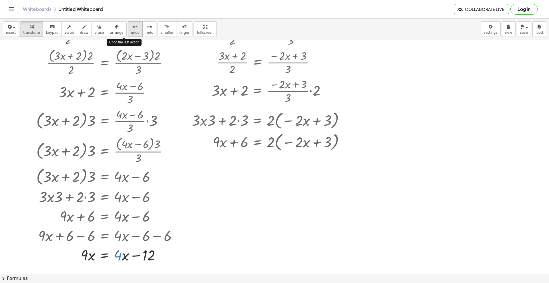
click at [131, 32] on span "undo" at bounding box center [135, 33] width 9 height 4
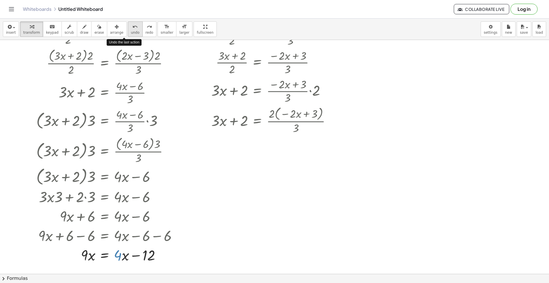
click at [131, 32] on span "undo" at bounding box center [135, 33] width 9 height 4
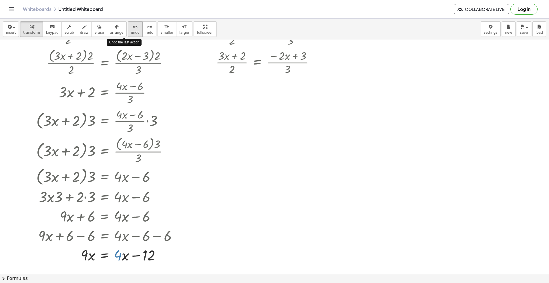
click at [131, 32] on span "undo" at bounding box center [135, 33] width 9 height 4
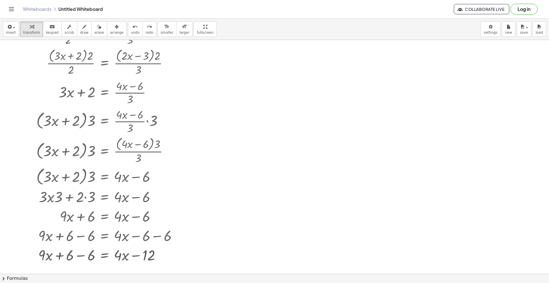
scroll to position [0, 0]
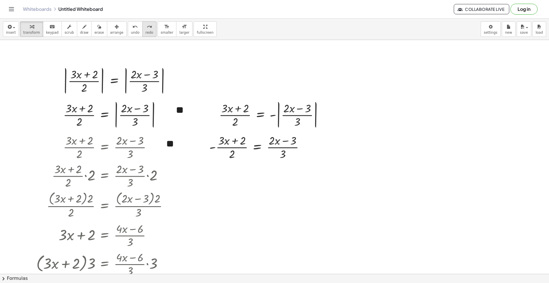
click at [142, 29] on button "redo redo" at bounding box center [149, 28] width 14 height 15
click at [145, 33] on span "redo" at bounding box center [149, 33] width 8 height 4
drag, startPoint x: 269, startPoint y: 177, endPoint x: 279, endPoint y: 171, distance: 11.0
click at [279, 171] on div at bounding box center [262, 175] width 112 height 29
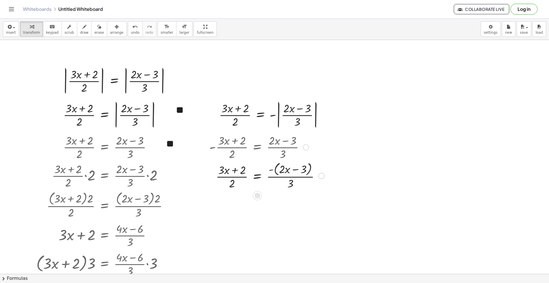
click at [270, 171] on div at bounding box center [266, 175] width 121 height 30
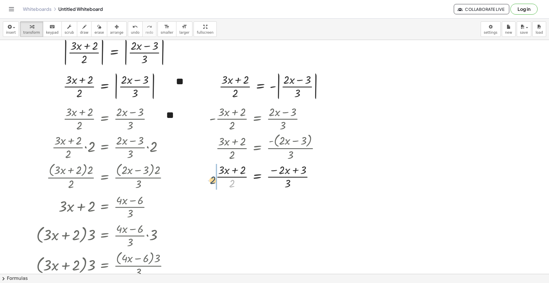
drag, startPoint x: 224, startPoint y: 181, endPoint x: 218, endPoint y: 179, distance: 6.0
click at [218, 179] on div at bounding box center [266, 176] width 121 height 29
click at [131, 31] on span "undo" at bounding box center [135, 33] width 9 height 4
drag, startPoint x: 235, startPoint y: 185, endPoint x: 251, endPoint y: 180, distance: 17.0
click at [251, 180] on div at bounding box center [266, 176] width 121 height 29
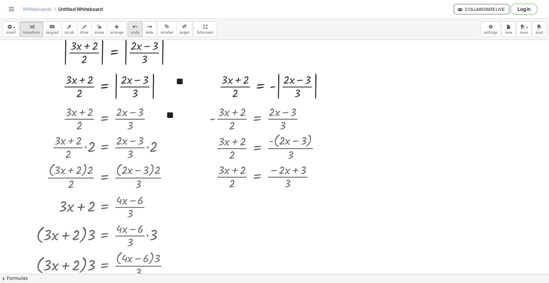
click at [131, 29] on button "undo undo" at bounding box center [135, 28] width 15 height 15
drag, startPoint x: 257, startPoint y: 186, endPoint x: 311, endPoint y: 184, distance: 54.4
click at [311, 184] on div at bounding box center [266, 176] width 121 height 29
click at [311, 208] on div at bounding box center [267, 205] width 131 height 29
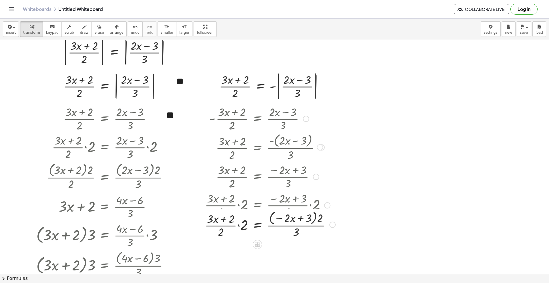
click at [239, 207] on div at bounding box center [270, 205] width 136 height 29
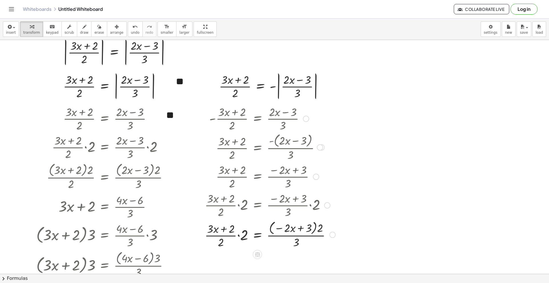
click at [239, 237] on div at bounding box center [270, 234] width 136 height 30
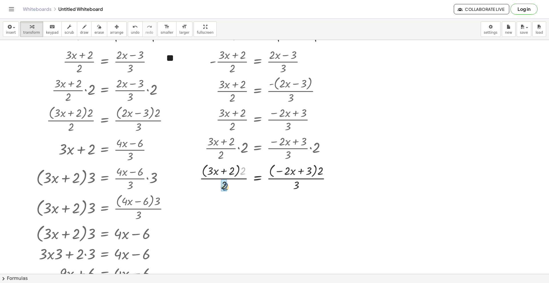
drag, startPoint x: 247, startPoint y: 174, endPoint x: 229, endPoint y: 190, distance: 23.7
click at [229, 190] on div at bounding box center [267, 177] width 141 height 30
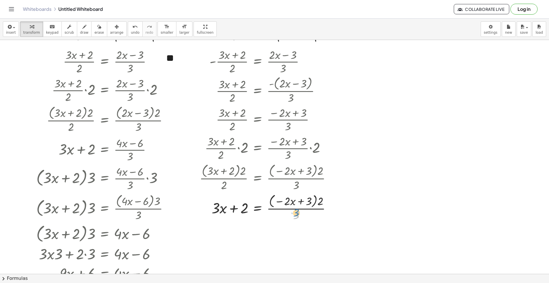
click at [296, 213] on div at bounding box center [267, 207] width 141 height 30
drag, startPoint x: 320, startPoint y: 199, endPoint x: 309, endPoint y: 198, distance: 11.8
click at [309, 198] on div at bounding box center [267, 207] width 141 height 30
drag, startPoint x: 293, startPoint y: 231, endPoint x: 286, endPoint y: 233, distance: 7.2
drag, startPoint x: 312, startPoint y: 232, endPoint x: 304, endPoint y: 233, distance: 8.5
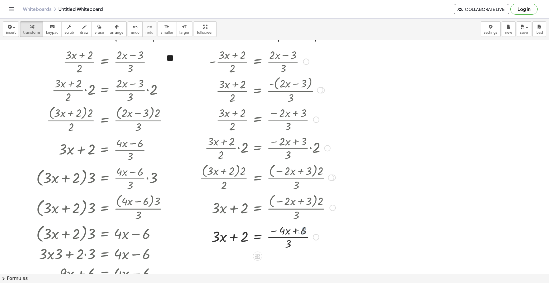
scroll to position [114, 0]
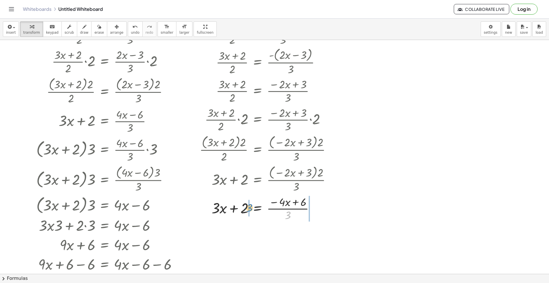
drag, startPoint x: 289, startPoint y: 219, endPoint x: 251, endPoint y: 212, distance: 39.0
click at [251, 212] on div at bounding box center [267, 208] width 141 height 29
click at [243, 212] on div at bounding box center [262, 208] width 152 height 29
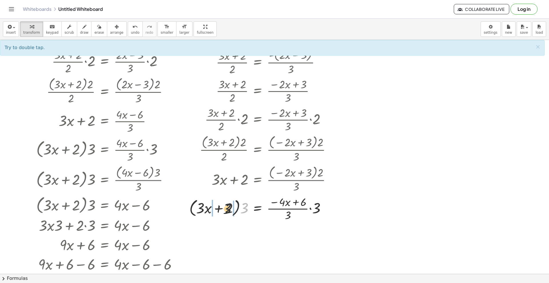
drag, startPoint x: 245, startPoint y: 209, endPoint x: 223, endPoint y: 210, distance: 21.7
click at [223, 210] on div at bounding box center [262, 208] width 152 height 29
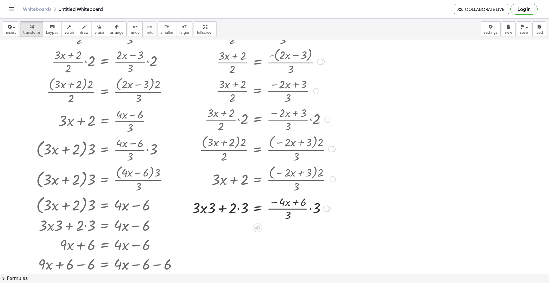
click at [207, 209] on div at bounding box center [263, 208] width 149 height 29
drag, startPoint x: 210, startPoint y: 210, endPoint x: 194, endPoint y: 210, distance: 16.3
click at [257, 33] on div "- · ( + · 3 · x + 2 ) · 2 = · ( + · 2 · x − 3 ) · 3 · ( + · 3 · x + 2 ) · 2 = -…" at bounding box center [257, 33] width 0 height 0
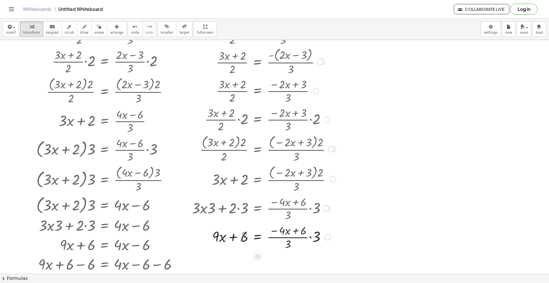
scroll to position [143, 0]
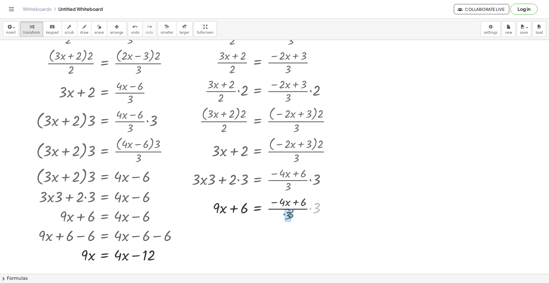
drag, startPoint x: 317, startPoint y: 209, endPoint x: 290, endPoint y: 215, distance: 27.2
